Goal: Navigation & Orientation: Find specific page/section

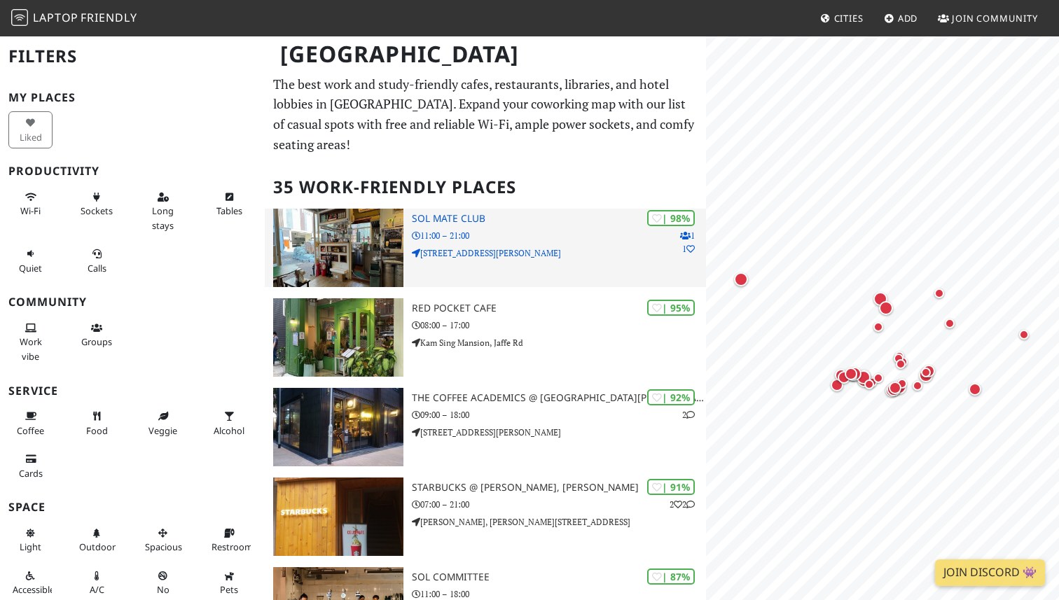
click at [451, 223] on h3 "SOL Mate Club" at bounding box center [559, 219] width 294 height 12
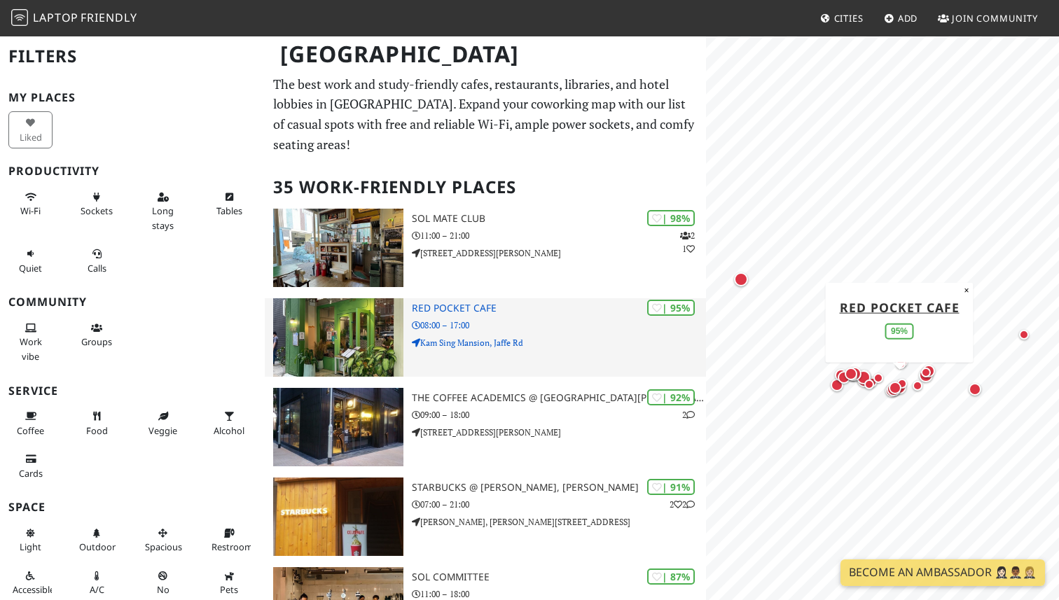
click at [362, 340] on img at bounding box center [338, 337] width 130 height 78
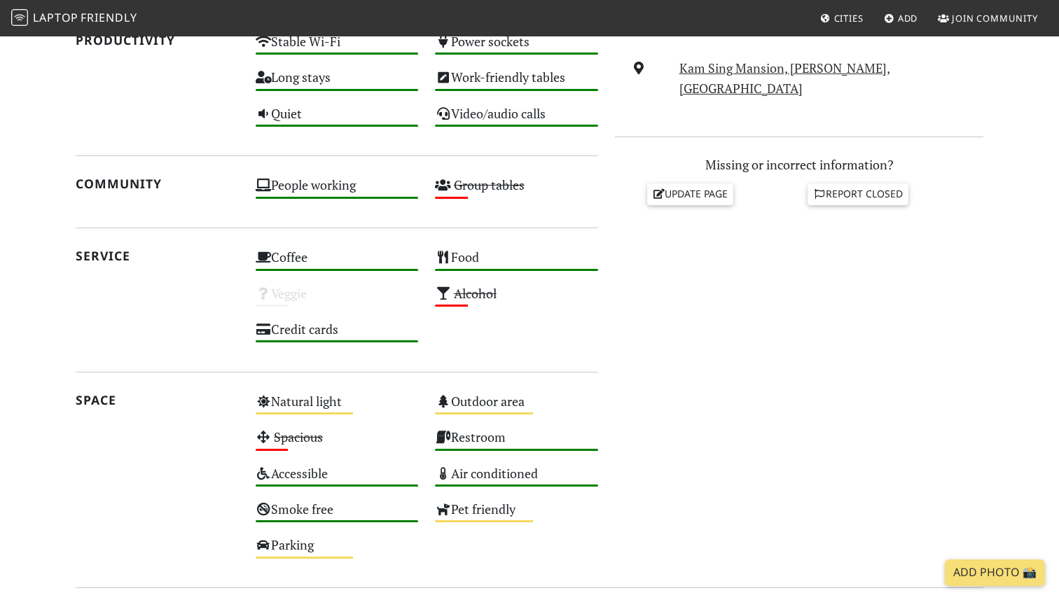
scroll to position [560, 0]
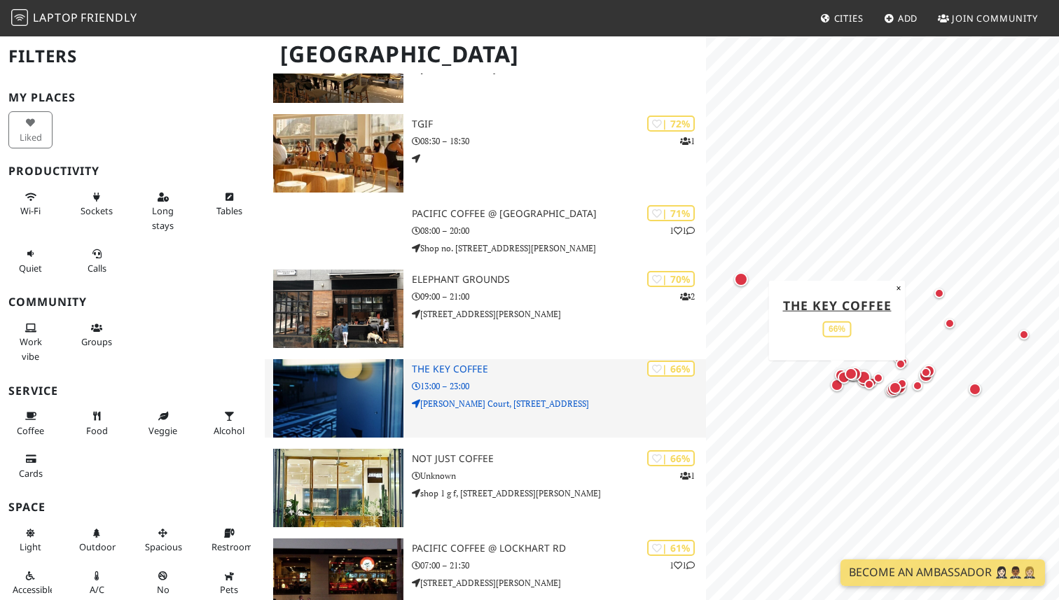
scroll to position [1271, 0]
